Goal: Task Accomplishment & Management: Use online tool/utility

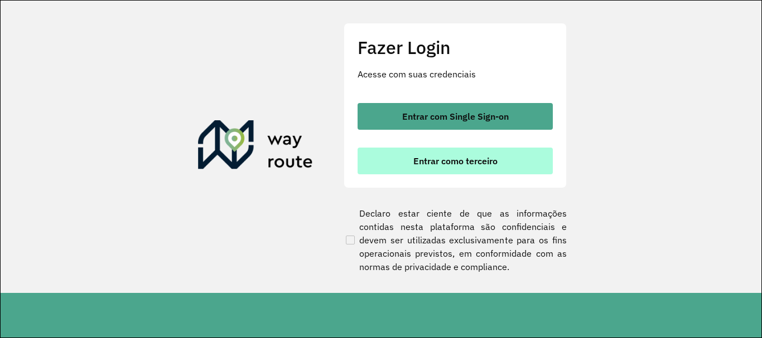
click at [488, 169] on button "Entrar como terceiro" at bounding box center [454, 161] width 195 height 27
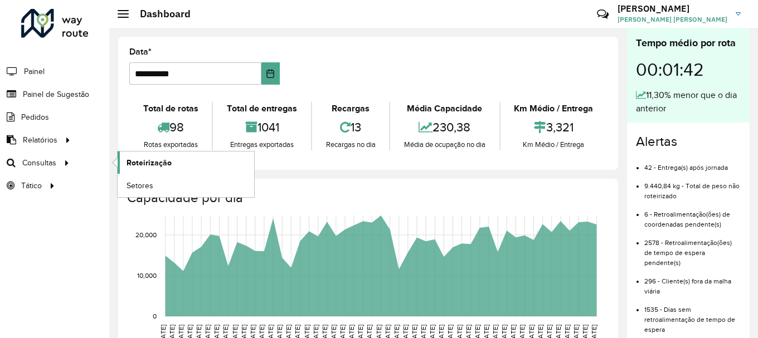
click at [135, 163] on span "Roteirização" at bounding box center [149, 163] width 45 height 12
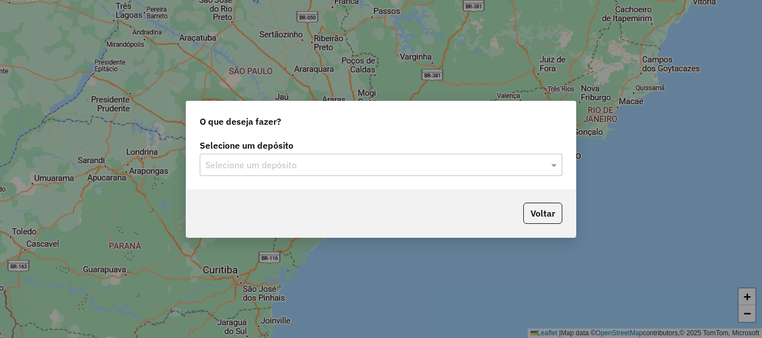
click at [245, 170] on input "text" at bounding box center [369, 165] width 329 height 13
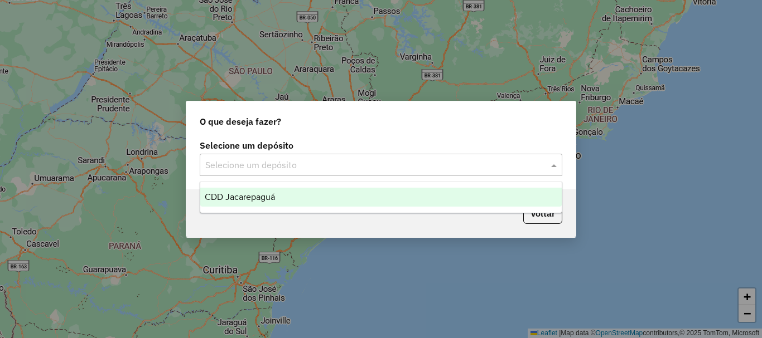
click at [248, 192] on span "CDD Jacarepaguá" at bounding box center [240, 196] width 70 height 9
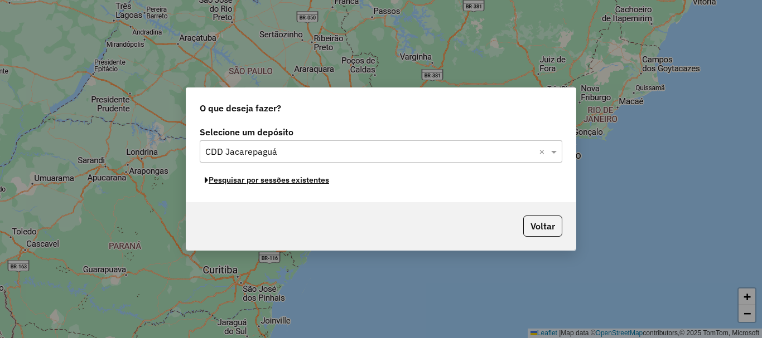
click at [260, 183] on button "Pesquisar por sessões existentes" at bounding box center [267, 180] width 134 height 17
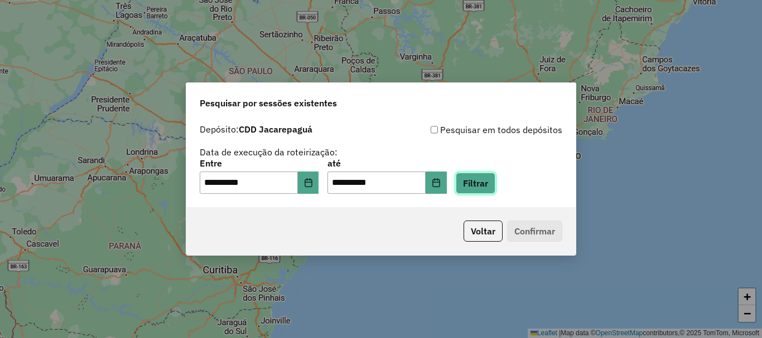
click at [482, 181] on button "Filtrar" at bounding box center [476, 183] width 40 height 21
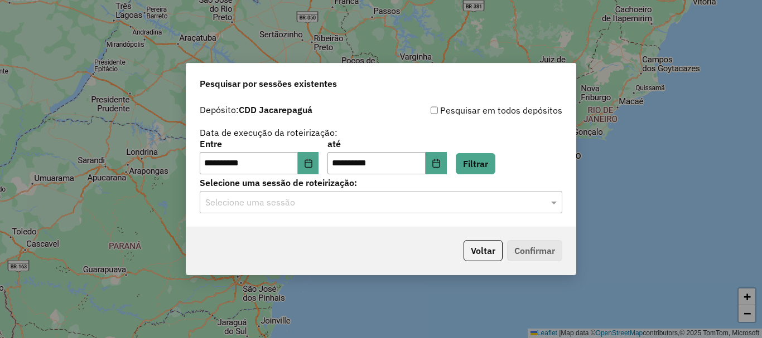
click at [330, 207] on input "text" at bounding box center [369, 202] width 329 height 13
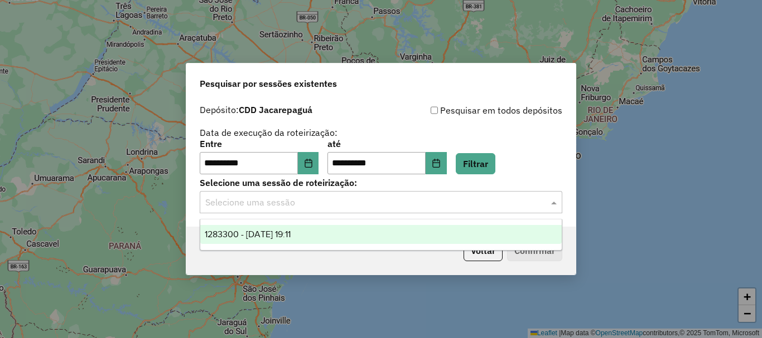
click at [290, 233] on span "1283300 - 26/09/2025 19:11" at bounding box center [248, 234] width 86 height 9
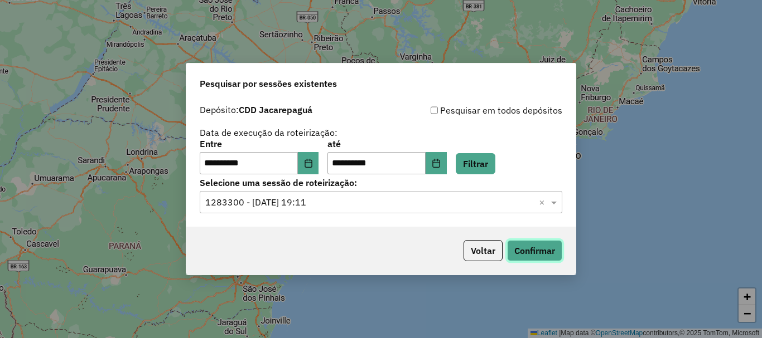
click at [527, 250] on button "Confirmar" at bounding box center [534, 250] width 55 height 21
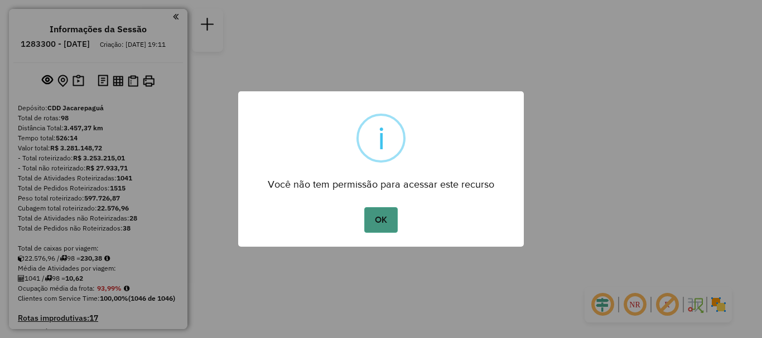
click at [382, 220] on button "OK" at bounding box center [380, 220] width 33 height 26
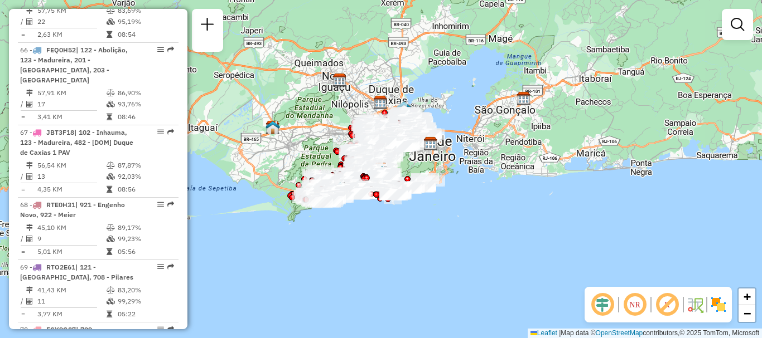
scroll to position [4240, 0]
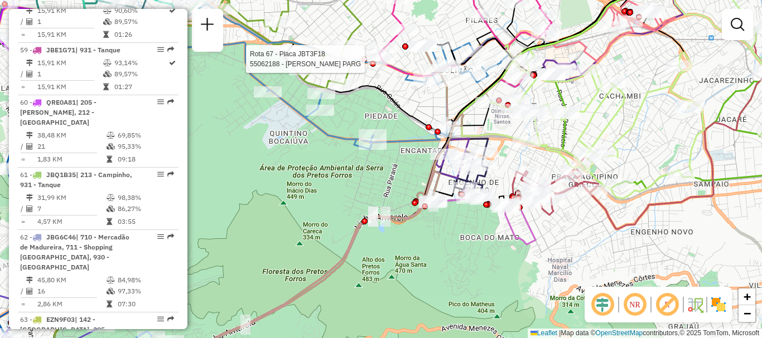
select select "**********"
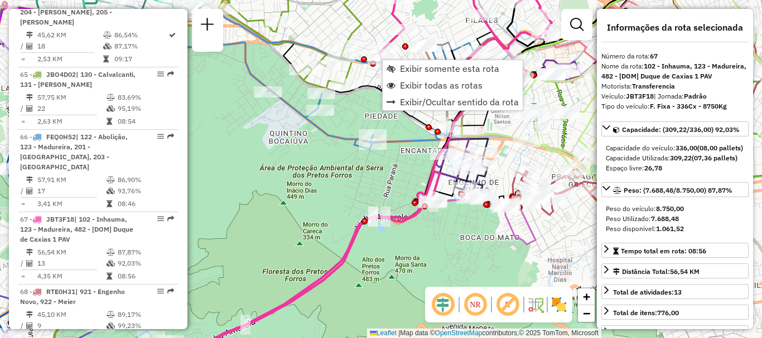
scroll to position [4673, 0]
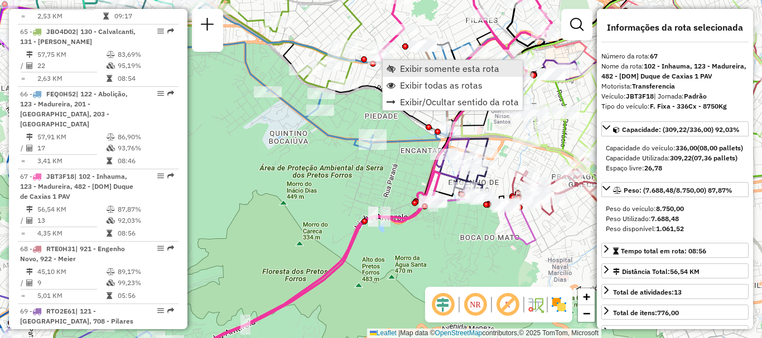
click at [403, 68] on span "Exibir somente esta rota" at bounding box center [449, 68] width 99 height 9
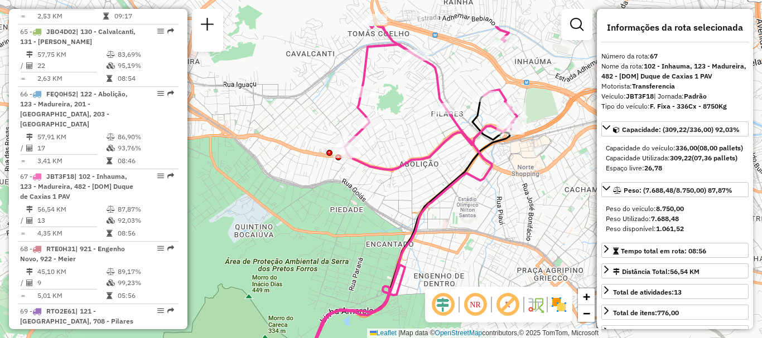
drag, startPoint x: 446, startPoint y: 56, endPoint x: 415, endPoint y: 118, distance: 69.3
click at [415, 118] on div "Janela de atendimento Grade de atendimento Capacidade Transportadoras Veículos …" at bounding box center [381, 169] width 762 height 338
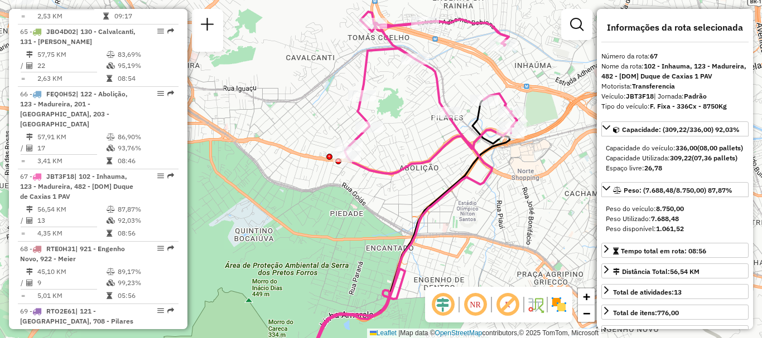
scroll to position [4302, 0]
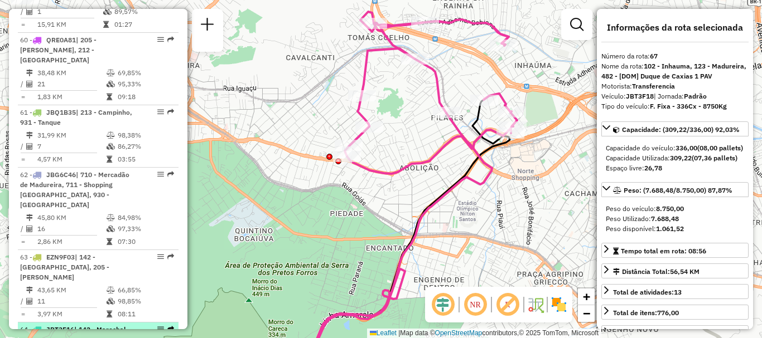
click at [118, 325] on div "64 - JBT3F16 | 142 - Marechal, 204 - [PERSON_NAME], 205 - [PERSON_NAME]" at bounding box center [79, 340] width 118 height 30
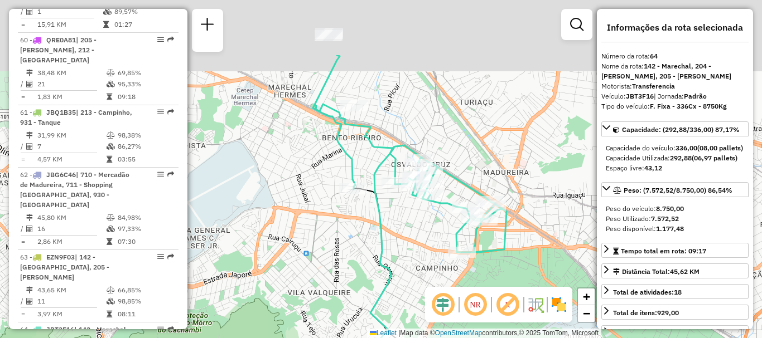
drag, startPoint x: 429, startPoint y: 119, endPoint x: 414, endPoint y: 208, distance: 90.4
click at [414, 208] on div "Janela de atendimento Grade de atendimento Capacidade Transportadoras Veículos …" at bounding box center [381, 169] width 762 height 338
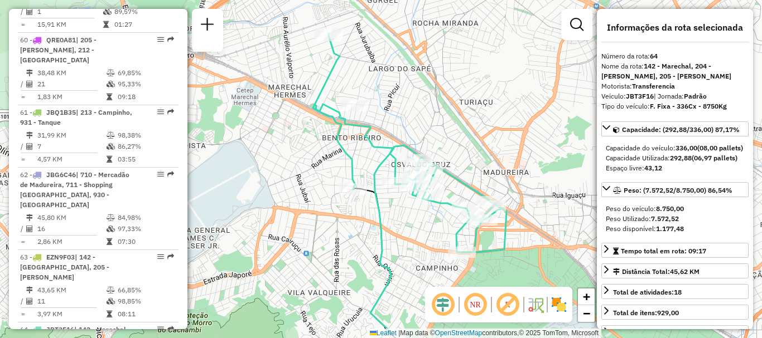
scroll to position [4520, 0]
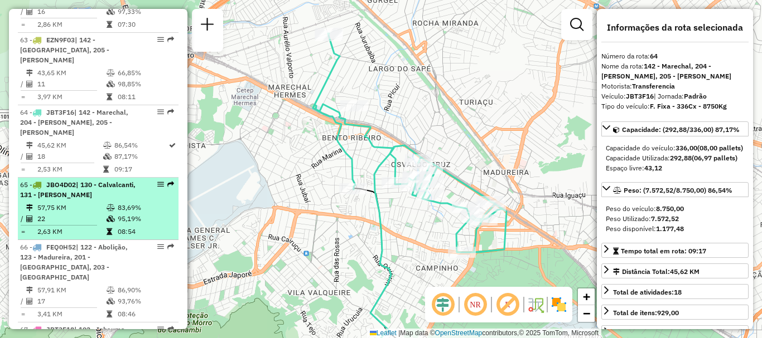
click at [146, 180] on div "65 - JBO4D02 | 130 - Calvalcanti, 131 - [PERSON_NAME]" at bounding box center [98, 190] width 156 height 20
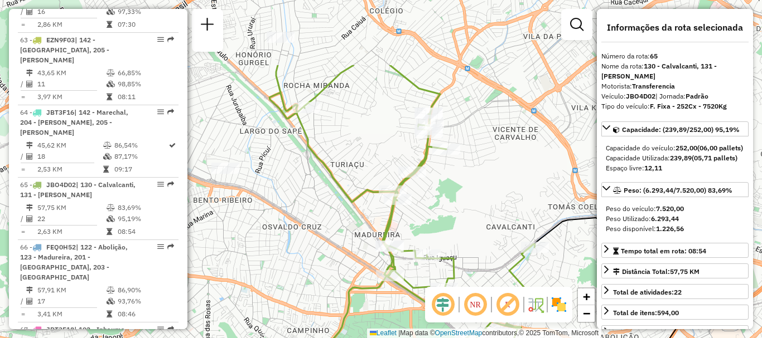
drag, startPoint x: 270, startPoint y: 117, endPoint x: 413, endPoint y: 216, distance: 173.8
click at [413, 216] on div "Janela de atendimento Grade de atendimento Capacidade Transportadoras Veículos …" at bounding box center [381, 169] width 762 height 338
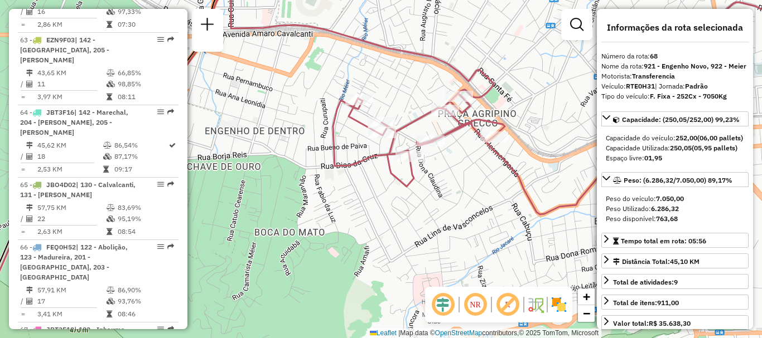
scroll to position [4167, 0]
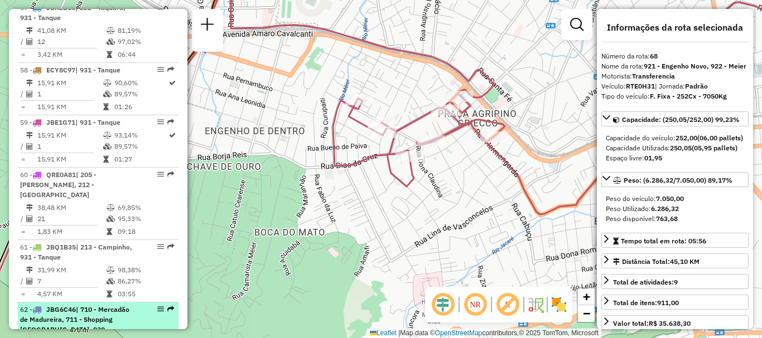
click at [61, 306] on span "JBG6C46" at bounding box center [61, 310] width 30 height 8
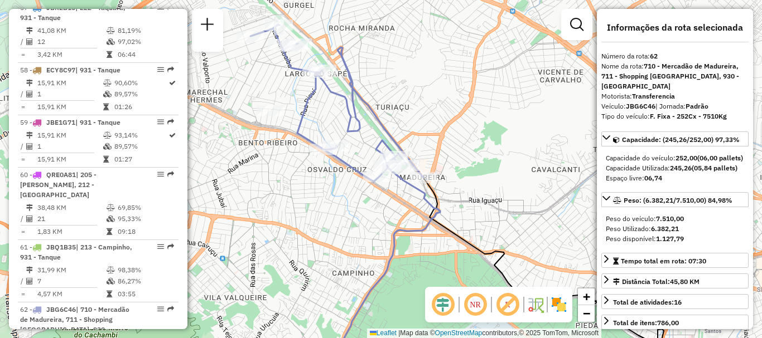
drag, startPoint x: 364, startPoint y: 86, endPoint x: 399, endPoint y: 112, distance: 43.5
click at [399, 112] on div "Janela de atendimento Grade de atendimento Capacidade Transportadoras Veículos …" at bounding box center [381, 169] width 762 height 338
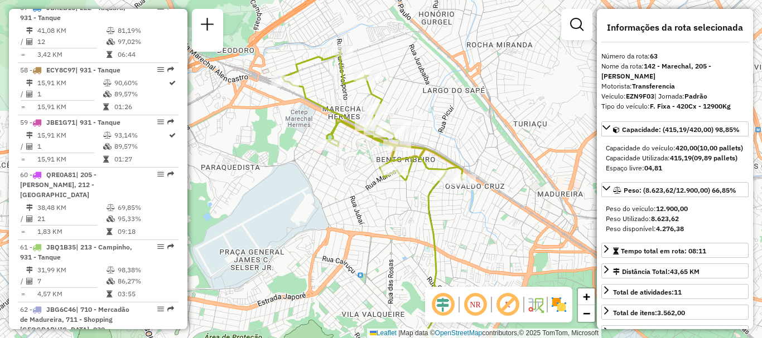
scroll to position [1450, 0]
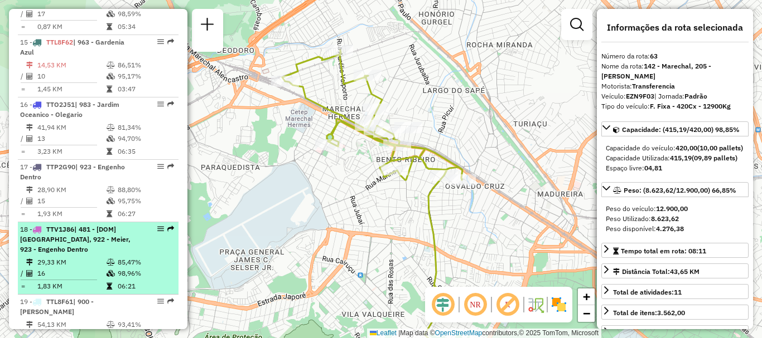
click at [80, 225] on div "18 - TTV1J86 | 481 - [DOM] [GEOGRAPHIC_DATA], 922 - Meier, 923 - [GEOGRAPHIC_DA…" at bounding box center [79, 240] width 118 height 30
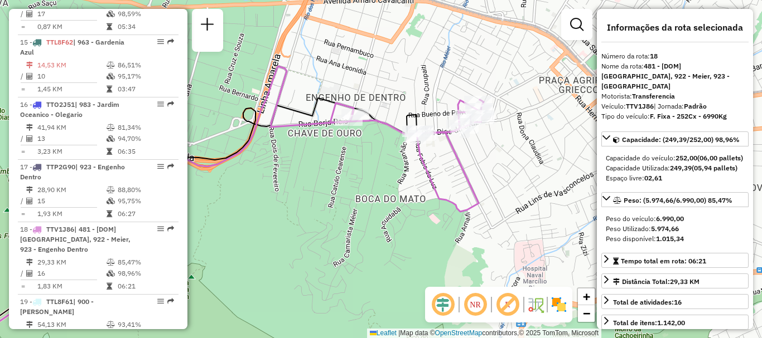
scroll to position [4447, 0]
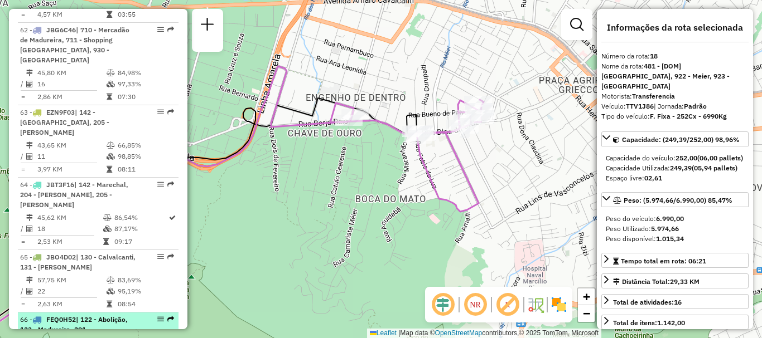
click at [93, 316] on span "| 122 - Abolição, 123 - Madureira, 201 - [GEOGRAPHIC_DATA], 203 - [GEOGRAPHIC_D…" at bounding box center [74, 335] width 108 height 38
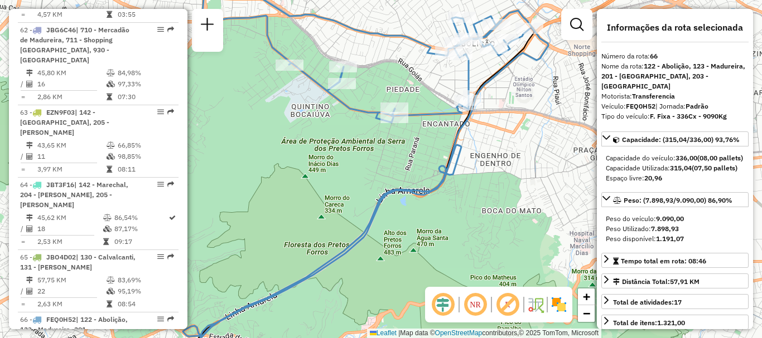
scroll to position [4240, 0]
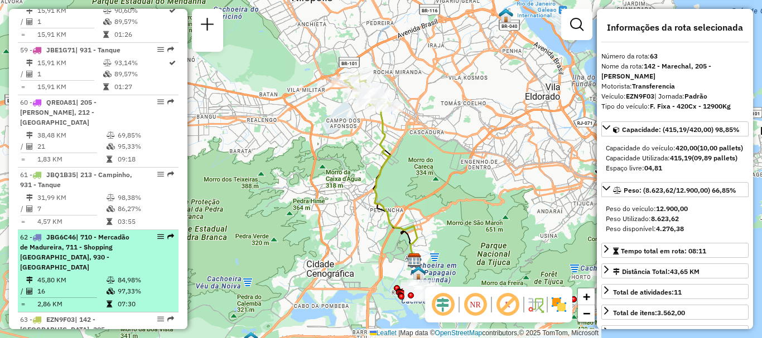
click at [152, 233] on div "62 - JBG6C46 | 710 - Mercadão de Madureira, 711 - Shopping Madureira, 930 - [GE…" at bounding box center [98, 253] width 156 height 40
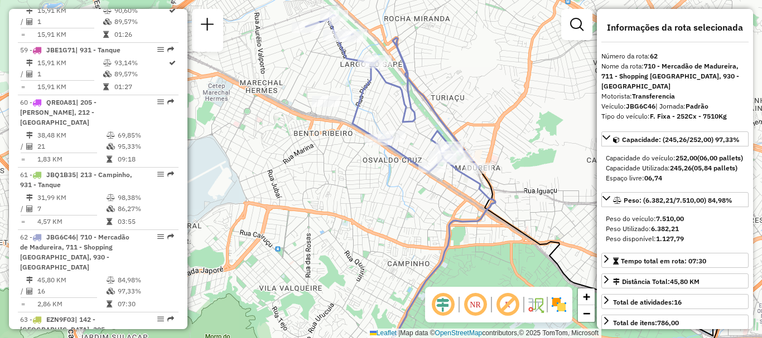
drag, startPoint x: 379, startPoint y: 57, endPoint x: 428, endPoint y: 92, distance: 59.9
click at [428, 92] on icon at bounding box center [392, 93] width 173 height 157
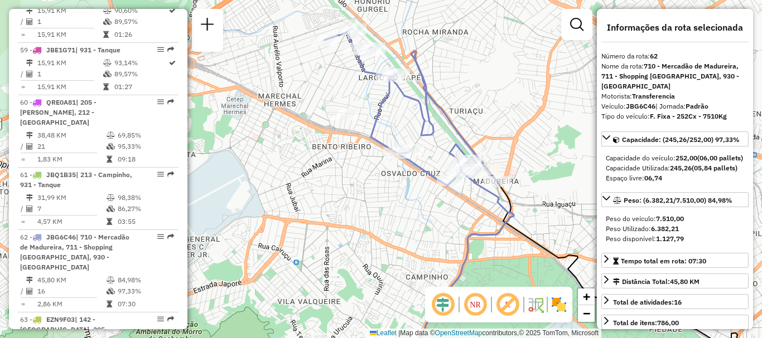
scroll to position [4779, 0]
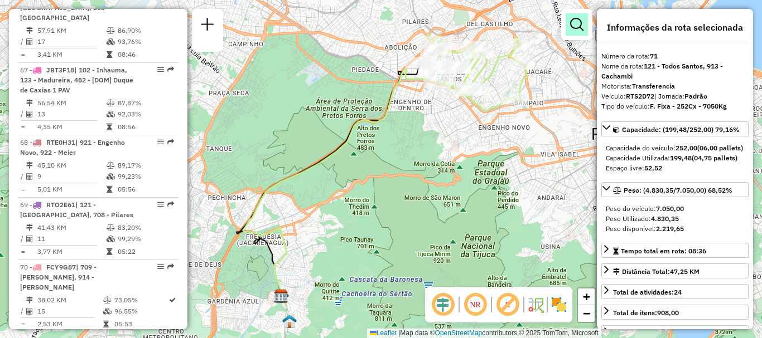
scroll to position [4042, 0]
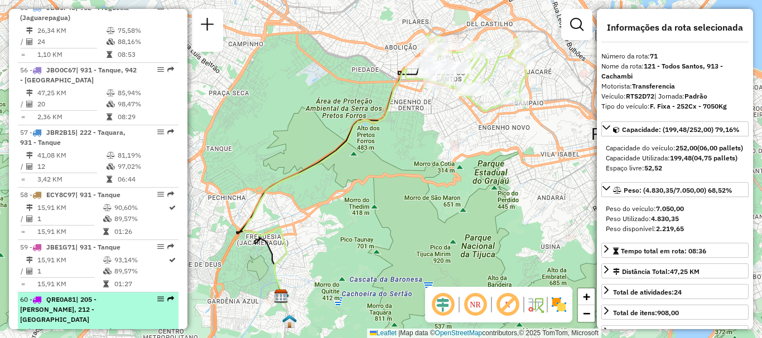
click at [91, 296] on span "| 205 - [PERSON_NAME], 212 - [GEOGRAPHIC_DATA]" at bounding box center [58, 310] width 76 height 28
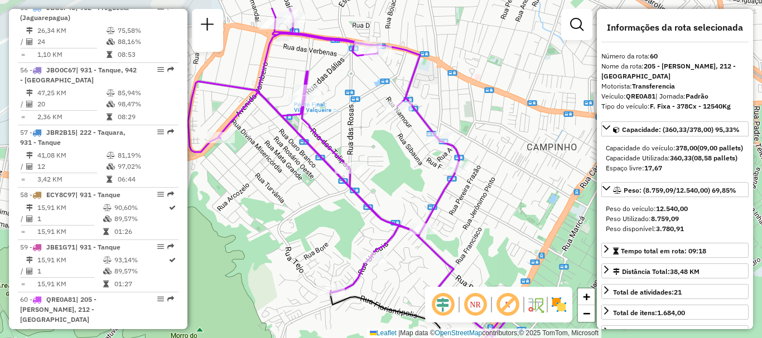
drag, startPoint x: 366, startPoint y: 59, endPoint x: 377, endPoint y: 93, distance: 35.8
click at [377, 93] on div "Janela de atendimento Grade de atendimento Capacidade Transportadoras Veículos …" at bounding box center [381, 169] width 762 height 338
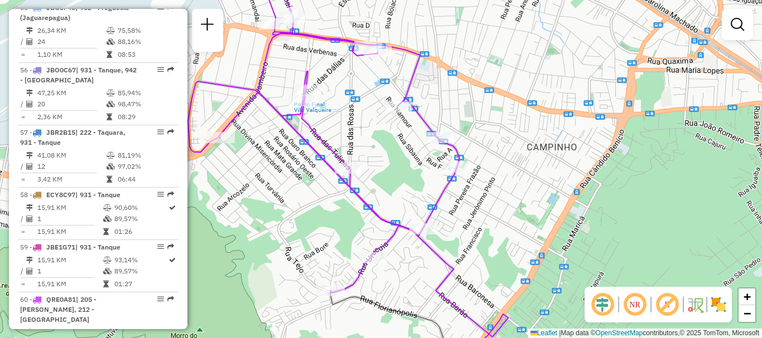
click at [377, 93] on div "Janela de atendimento Grade de atendimento Capacidade Transportadoras Veículos …" at bounding box center [381, 169] width 762 height 338
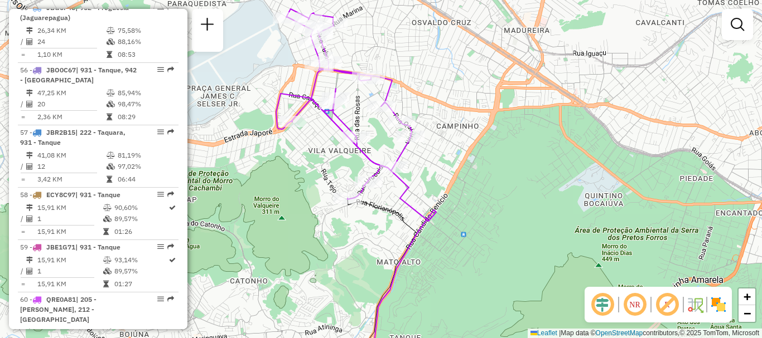
scroll to position [4447, 0]
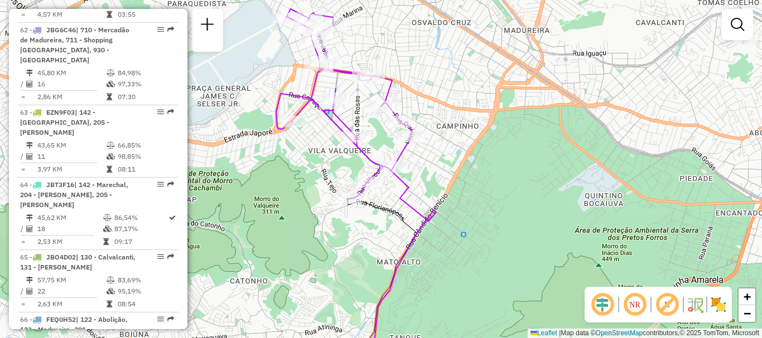
select select "**********"
